Goal: Information Seeking & Learning: Learn about a topic

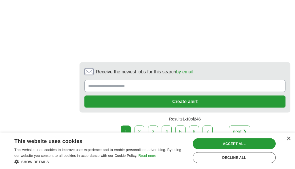
scroll to position [1155, 0]
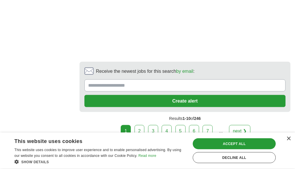
click at [241, 125] on link "next ❯" at bounding box center [239, 131] width 21 height 12
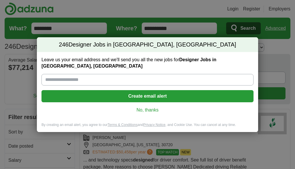
click at [150, 107] on link "No, thanks" at bounding box center [147, 110] width 203 height 6
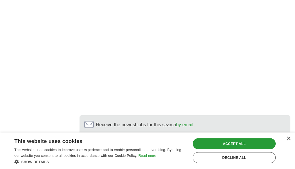
scroll to position [1196, 0]
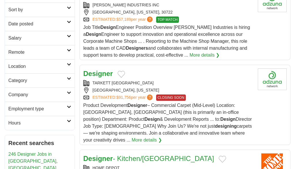
scroll to position [126, 0]
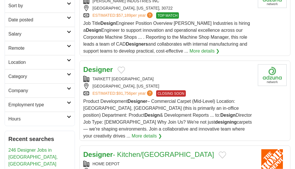
click at [162, 132] on link "More details ❯" at bounding box center [147, 135] width 30 height 7
